Goal: Task Accomplishment & Management: Manage account settings

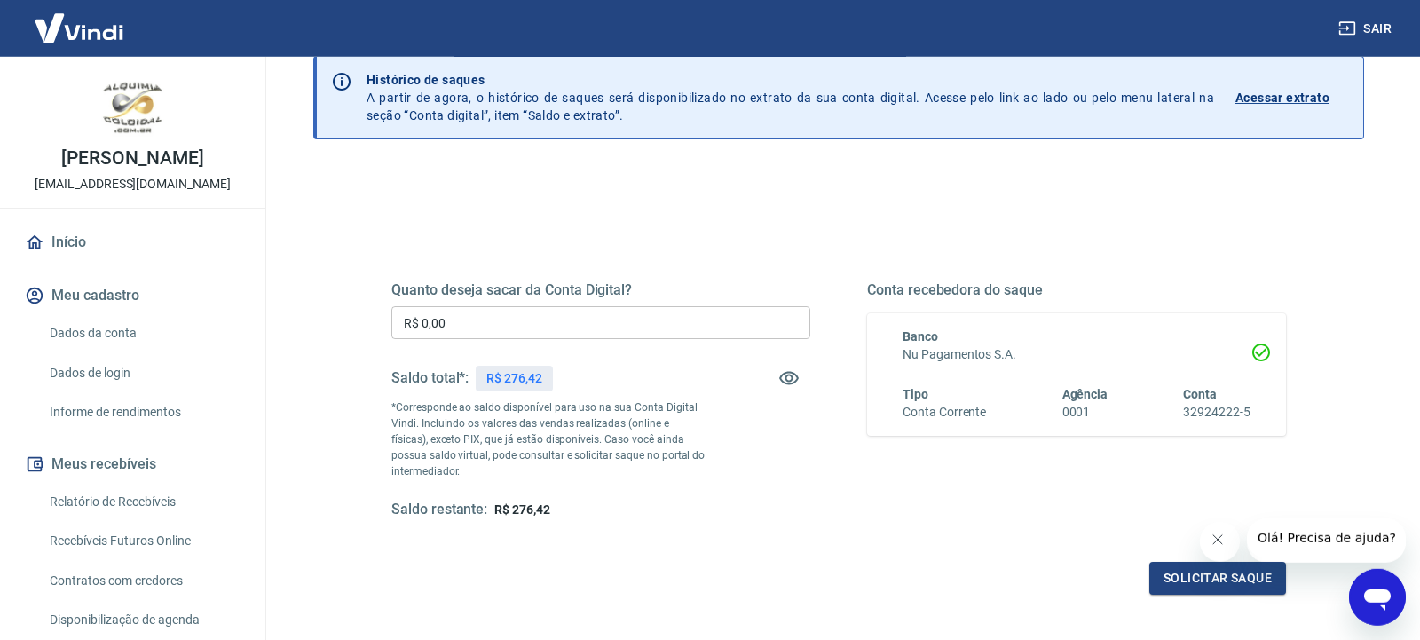
scroll to position [111, 0]
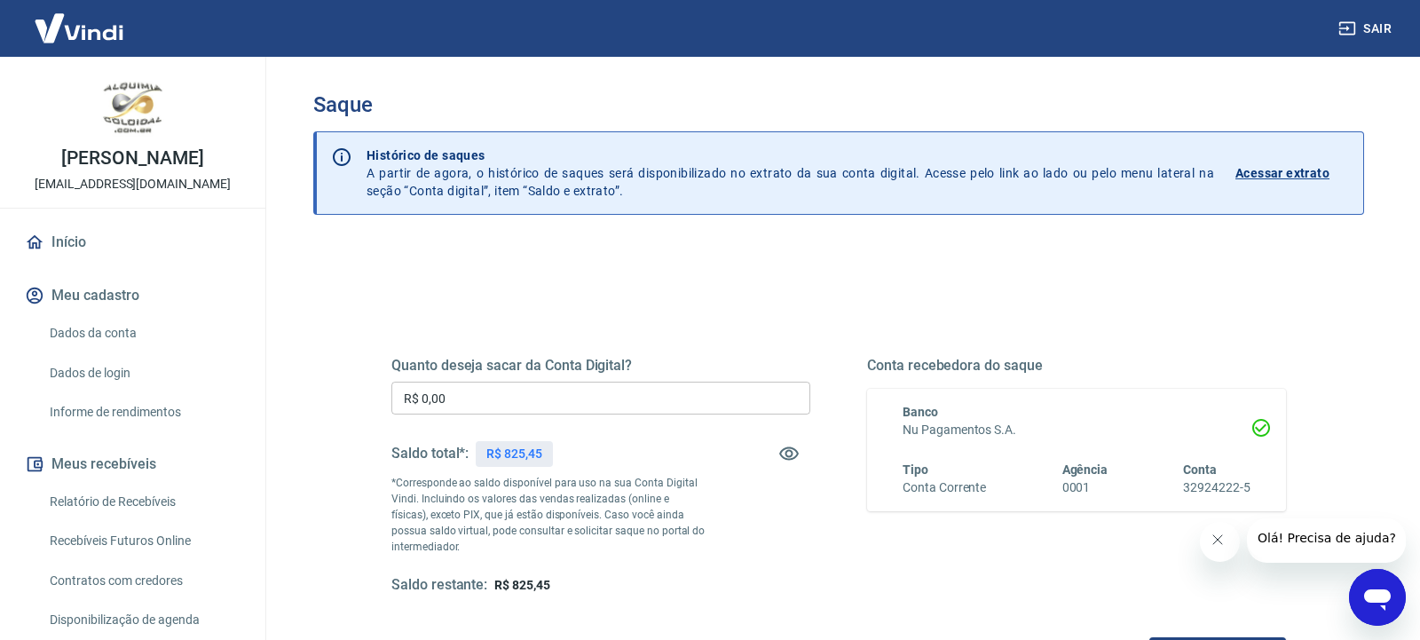
click at [634, 400] on input "R$ 0,00" at bounding box center [600, 398] width 419 height 33
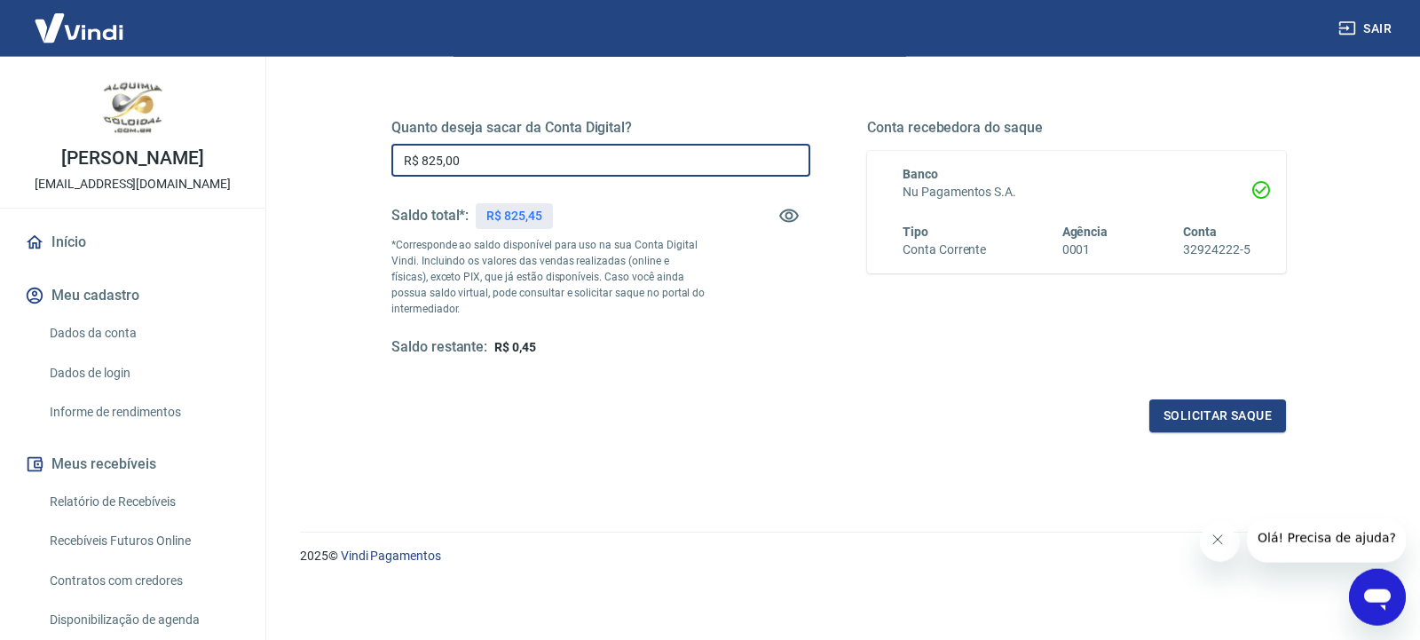
scroll to position [240, 0]
type input "R$ 825,00"
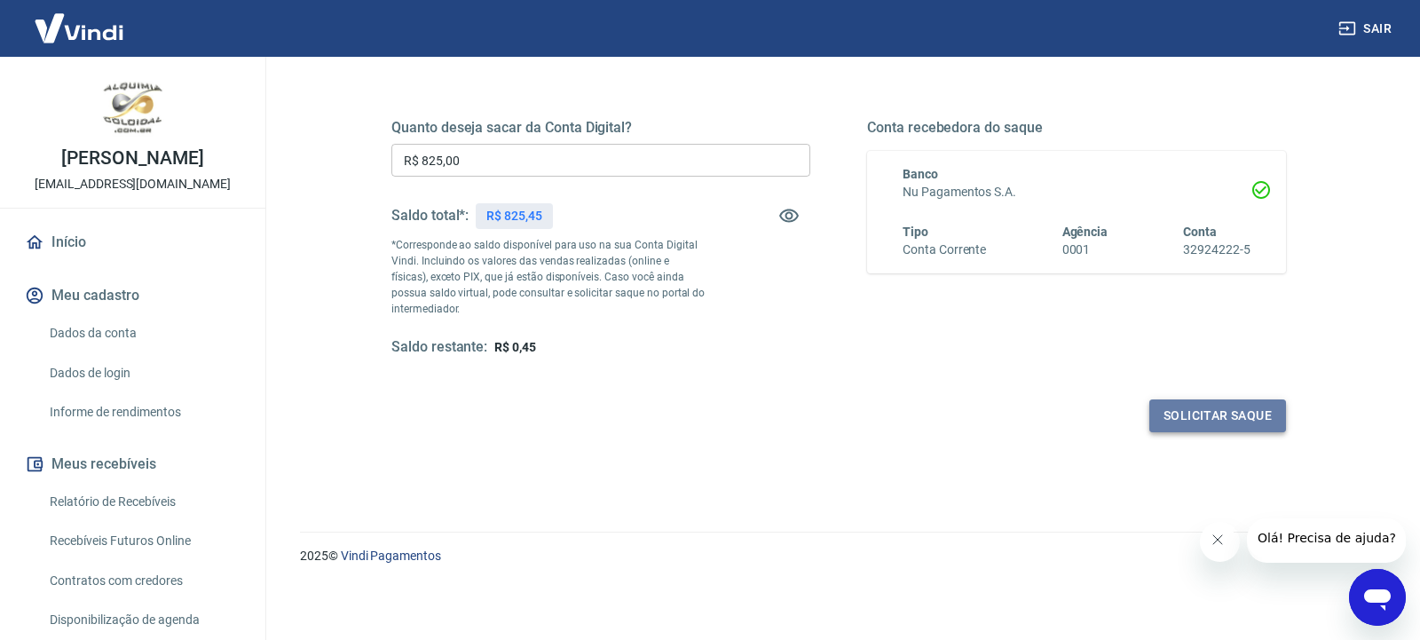
click at [1204, 420] on button "Solicitar saque" at bounding box center [1217, 415] width 137 height 33
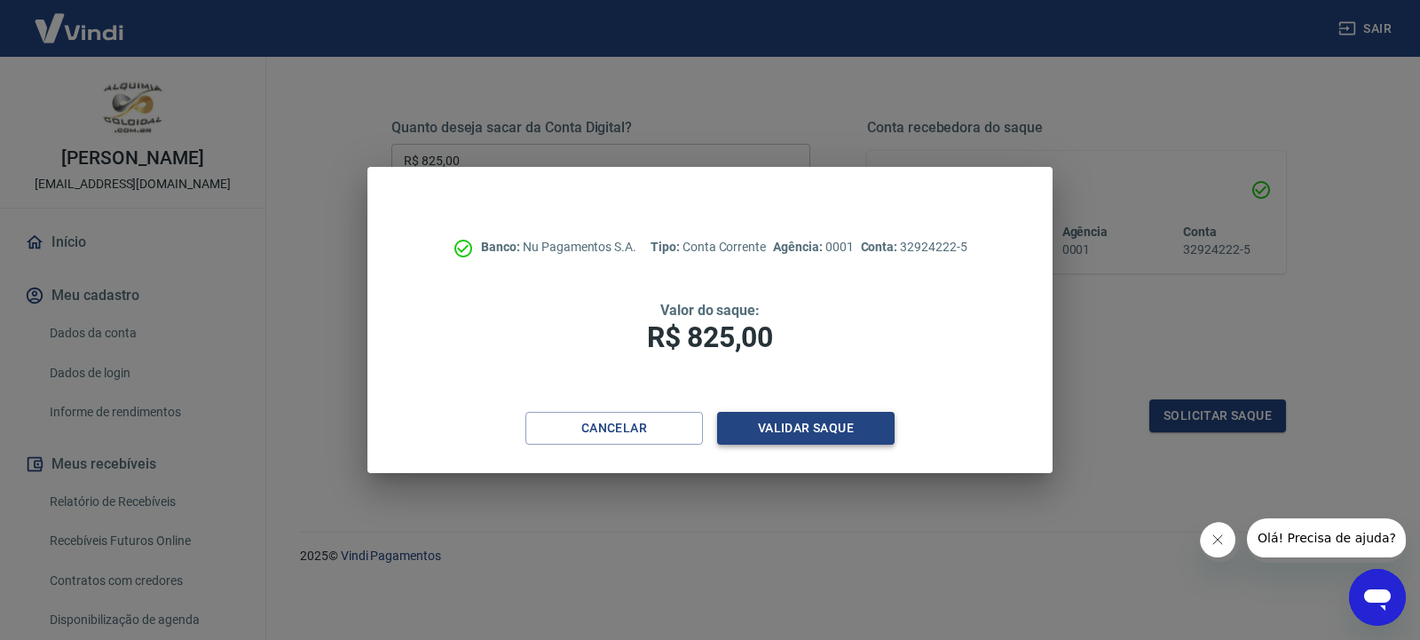
click at [849, 437] on button "Validar saque" at bounding box center [806, 428] width 178 height 33
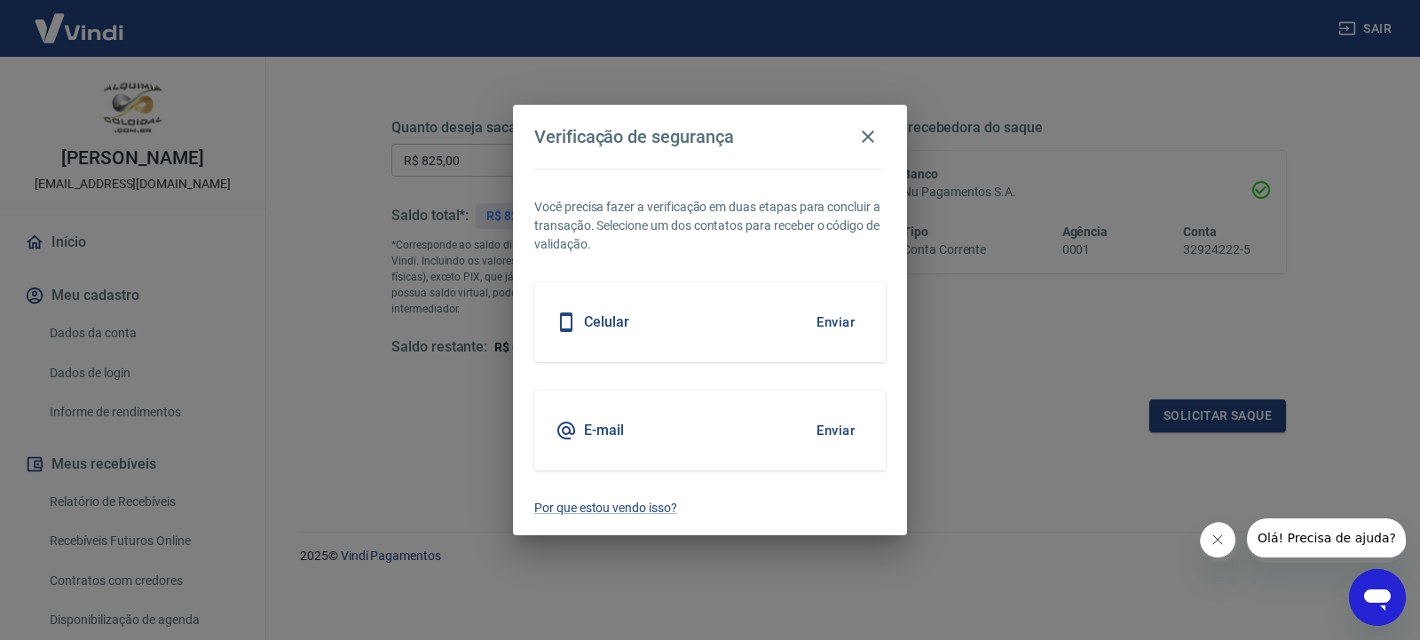
click at [831, 316] on button "Enviar" at bounding box center [836, 322] width 58 height 37
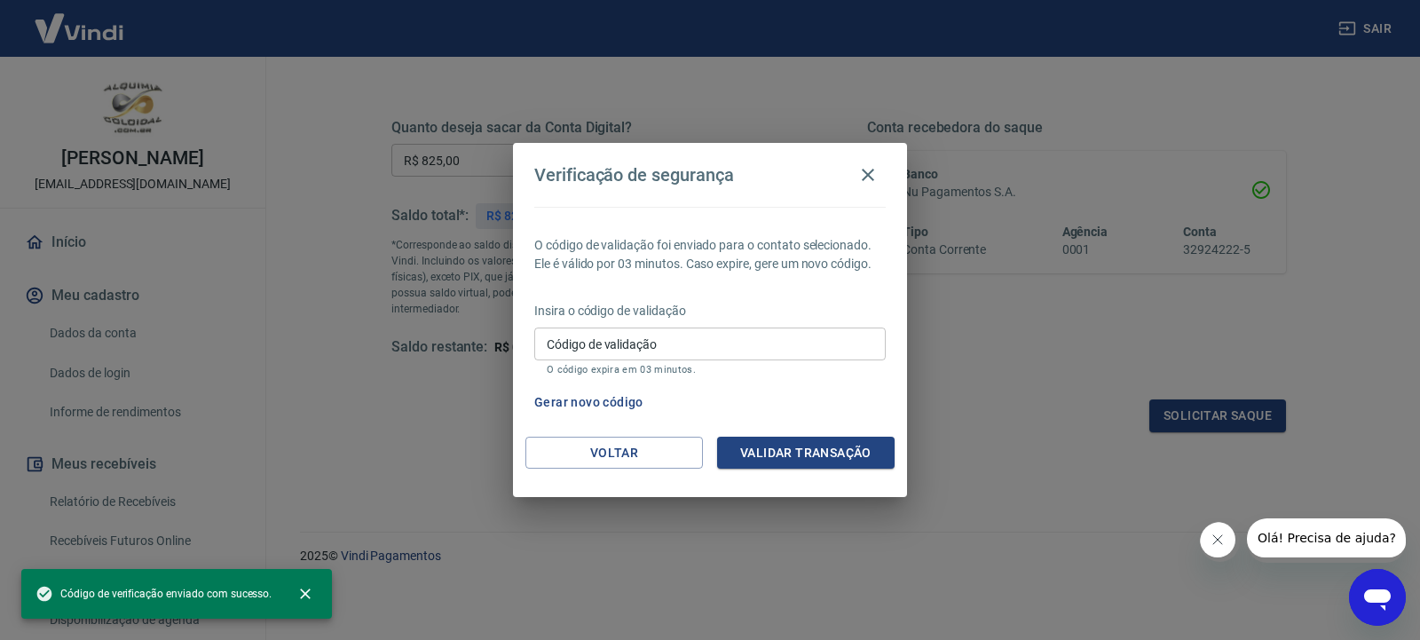
click at [717, 353] on input "Código de validação" at bounding box center [709, 344] width 351 height 33
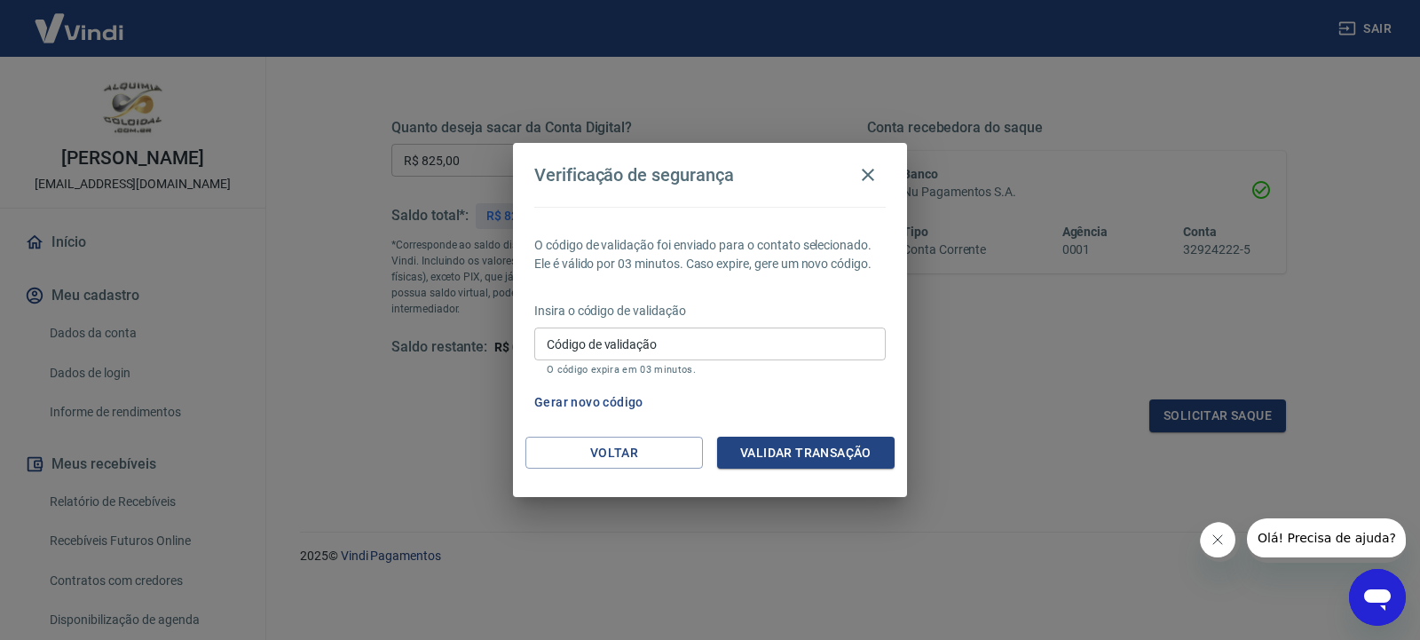
click at [358, 99] on div "Verificação de segurança O código de validação foi enviado para o contato selec…" at bounding box center [710, 320] width 1420 height 640
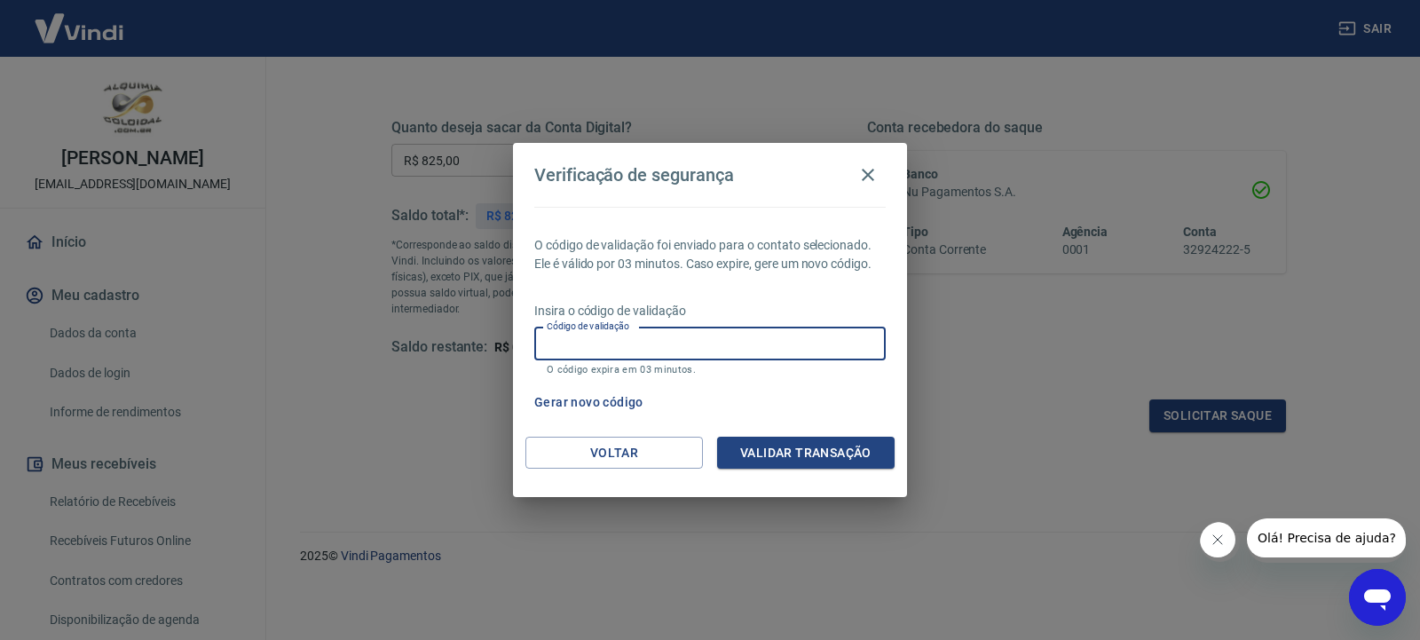
click at [805, 343] on input "Código de validação" at bounding box center [709, 344] width 351 height 33
type input "424271"
click at [881, 449] on button "Validar transação" at bounding box center [806, 453] width 178 height 33
